Goal: Transaction & Acquisition: Obtain resource

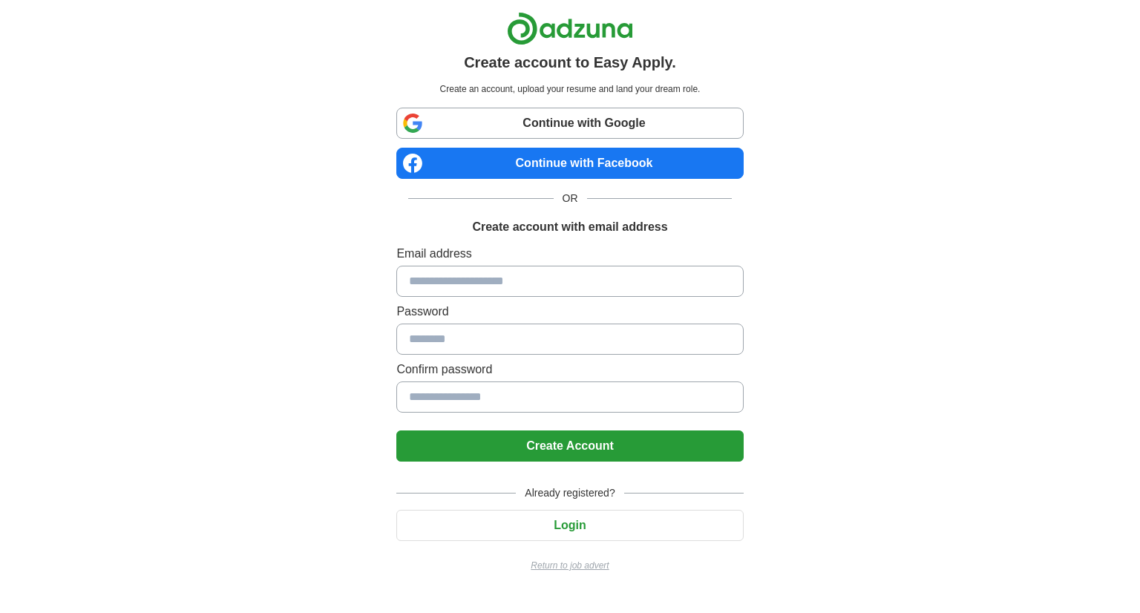
click at [597, 569] on p "Return to job advert" at bounding box center [569, 565] width 347 height 13
